Goal: Task Accomplishment & Management: Manage account settings

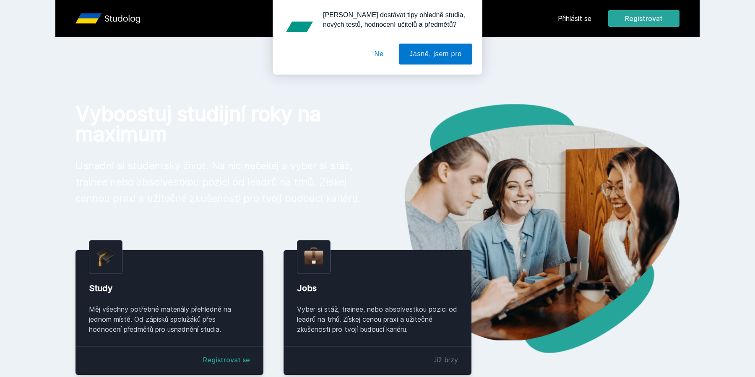
click at [568, 19] on div "Chceš dostávat tipy ohledně studia, nových testů, hodnocení učitelů a předmětů?…" at bounding box center [377, 37] width 755 height 75
click at [380, 55] on button "Ne" at bounding box center [379, 54] width 30 height 21
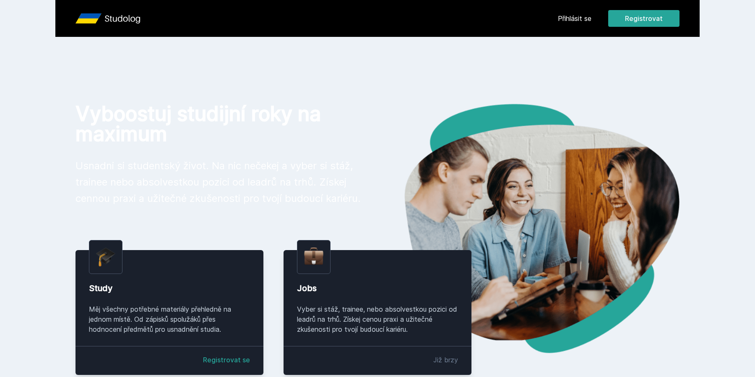
click at [584, 15] on link "Přihlásit se" at bounding box center [575, 18] width 34 height 10
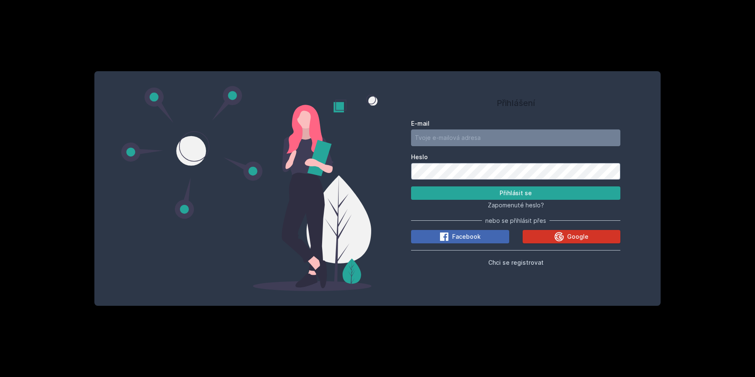
click at [547, 234] on button "Google" at bounding box center [572, 236] width 98 height 13
click at [554, 234] on button "Google" at bounding box center [572, 236] width 98 height 13
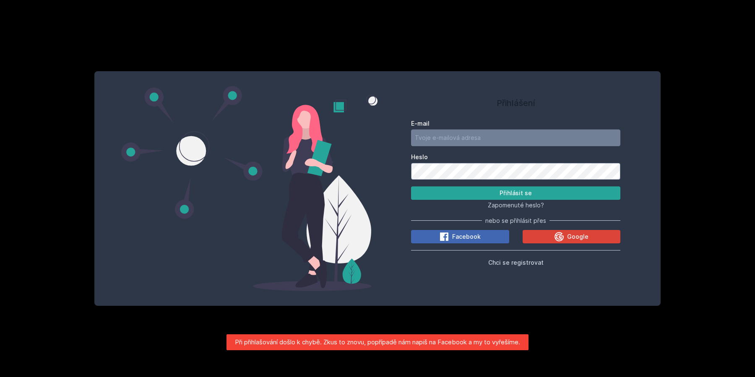
click at [437, 115] on div "Přihlášení E-mail Heslo Přihlásit se Zapomenuté heslo? nebo se přihlásit přes F…" at bounding box center [515, 181] width 209 height 201
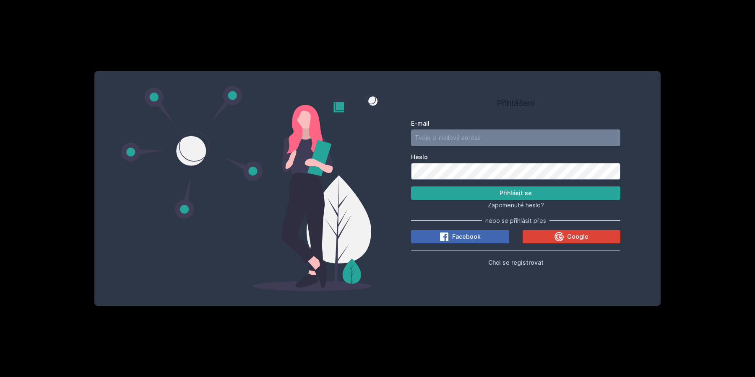
click at [437, 133] on input "E-mail" at bounding box center [515, 138] width 209 height 17
